Goal: Navigation & Orientation: Find specific page/section

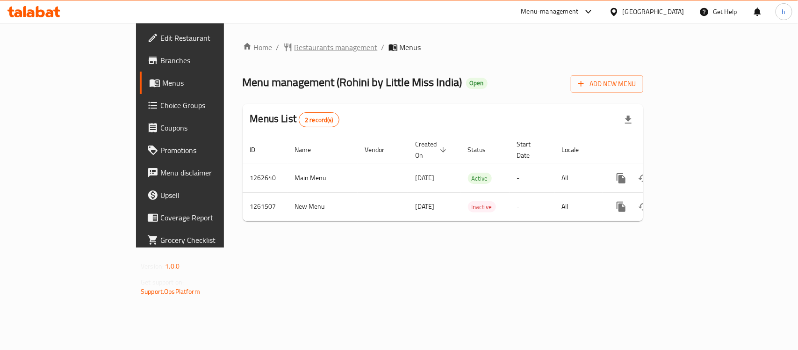
click at [295, 48] on span "Restaurants management" at bounding box center [336, 47] width 83 height 11
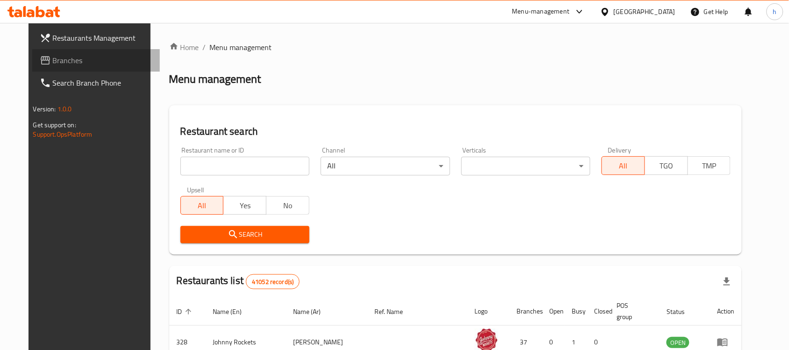
click at [53, 59] on span "Branches" at bounding box center [103, 60] width 100 height 11
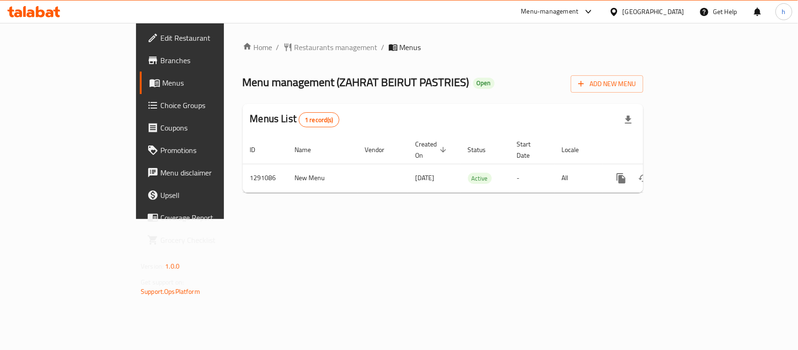
click at [389, 219] on div "Home / Restaurants management / Menus Menu management ( ZAHRAT BEIRUT PASTRIES …" at bounding box center [443, 121] width 438 height 196
